Goal: Book appointment/travel/reservation

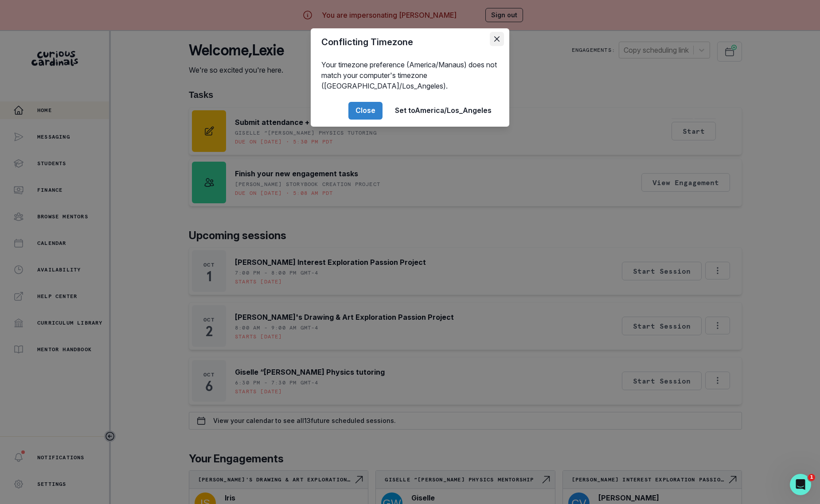
click at [498, 38] on icon "Close" at bounding box center [496, 38] width 5 height 5
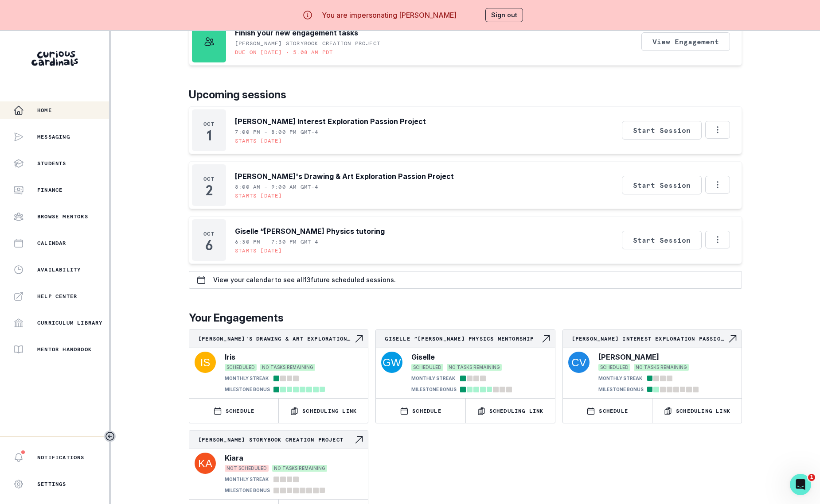
scroll to position [31, 0]
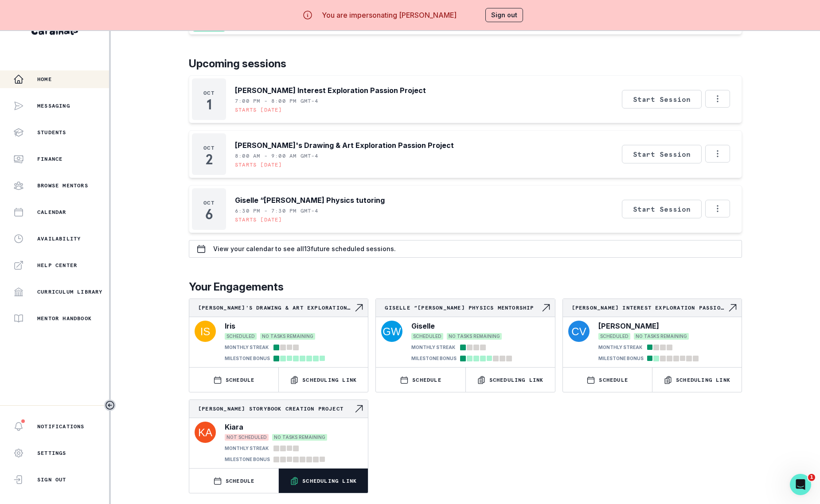
click at [309, 484] on p "Scheduling Link" at bounding box center [329, 481] width 54 height 7
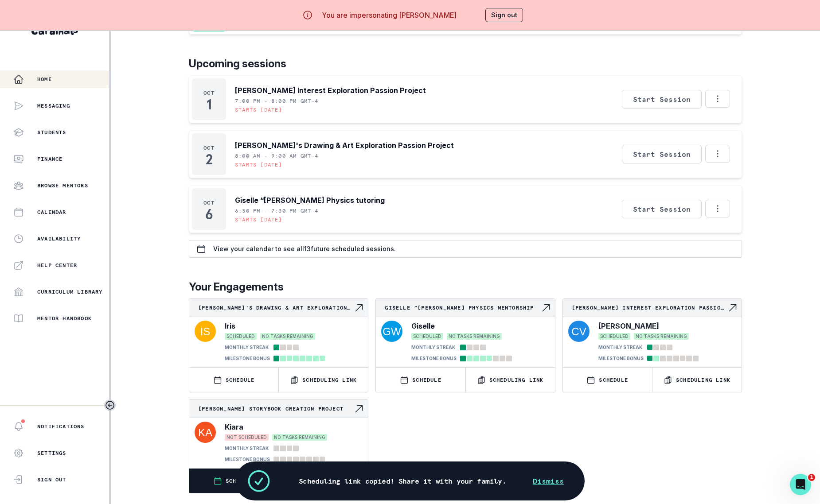
click at [226, 485] on button "SCHEDULE" at bounding box center [233, 481] width 89 height 24
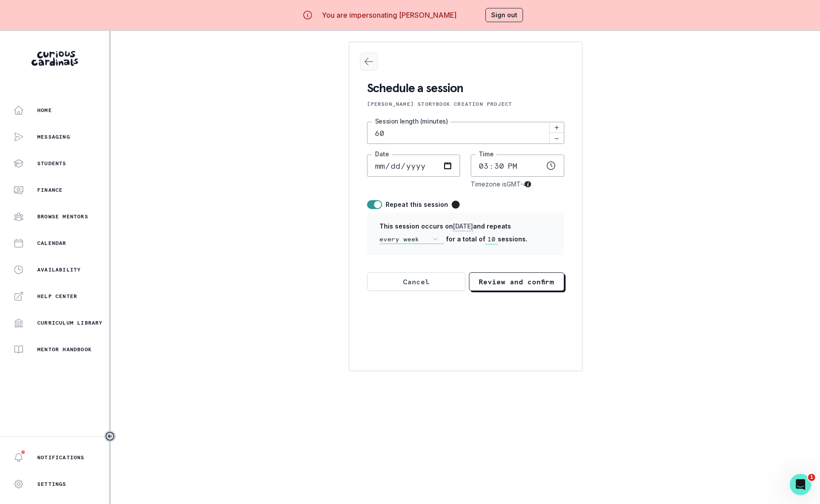
click at [368, 59] on icon "Close Scheduling" at bounding box center [368, 61] width 11 height 11
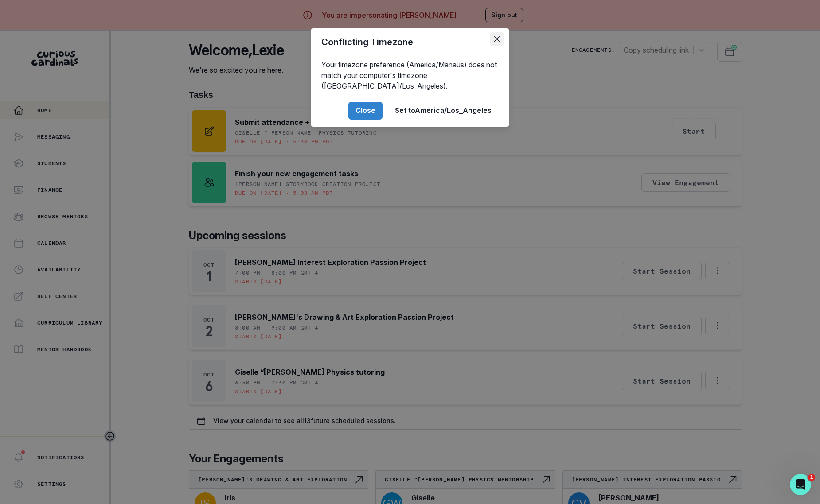
click at [494, 38] on icon "Close" at bounding box center [496, 38] width 5 height 5
